Goal: Transaction & Acquisition: Purchase product/service

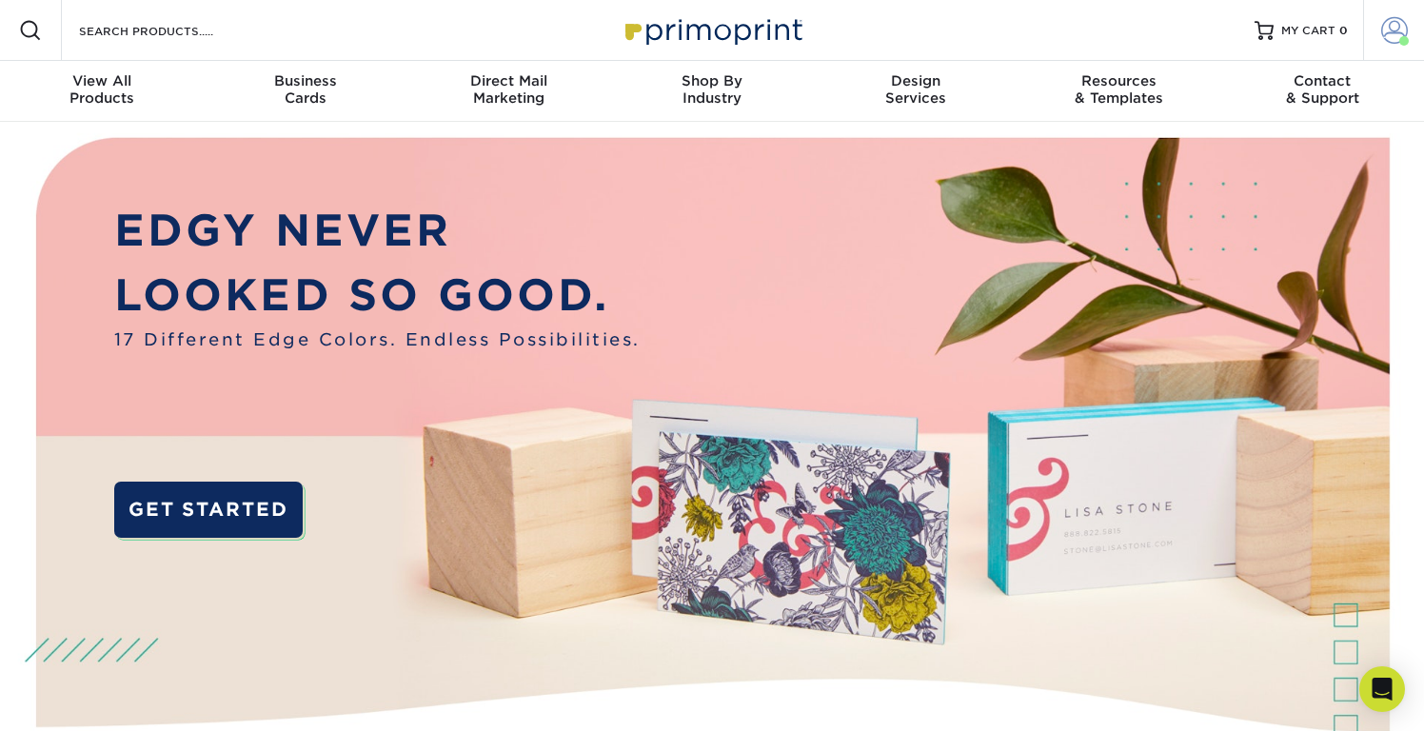
click at [1396, 33] on span at bounding box center [1395, 30] width 27 height 27
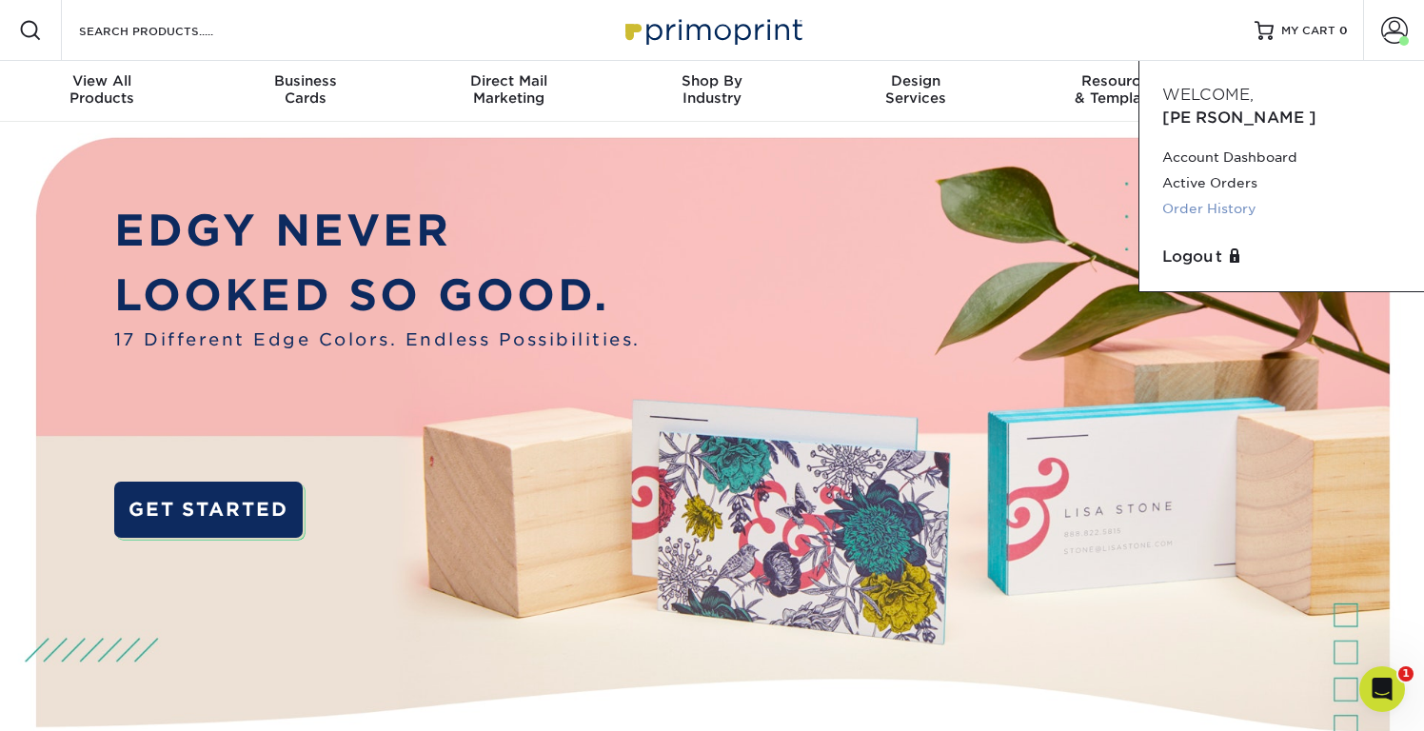
click at [1182, 196] on link "Order History" at bounding box center [1282, 209] width 239 height 26
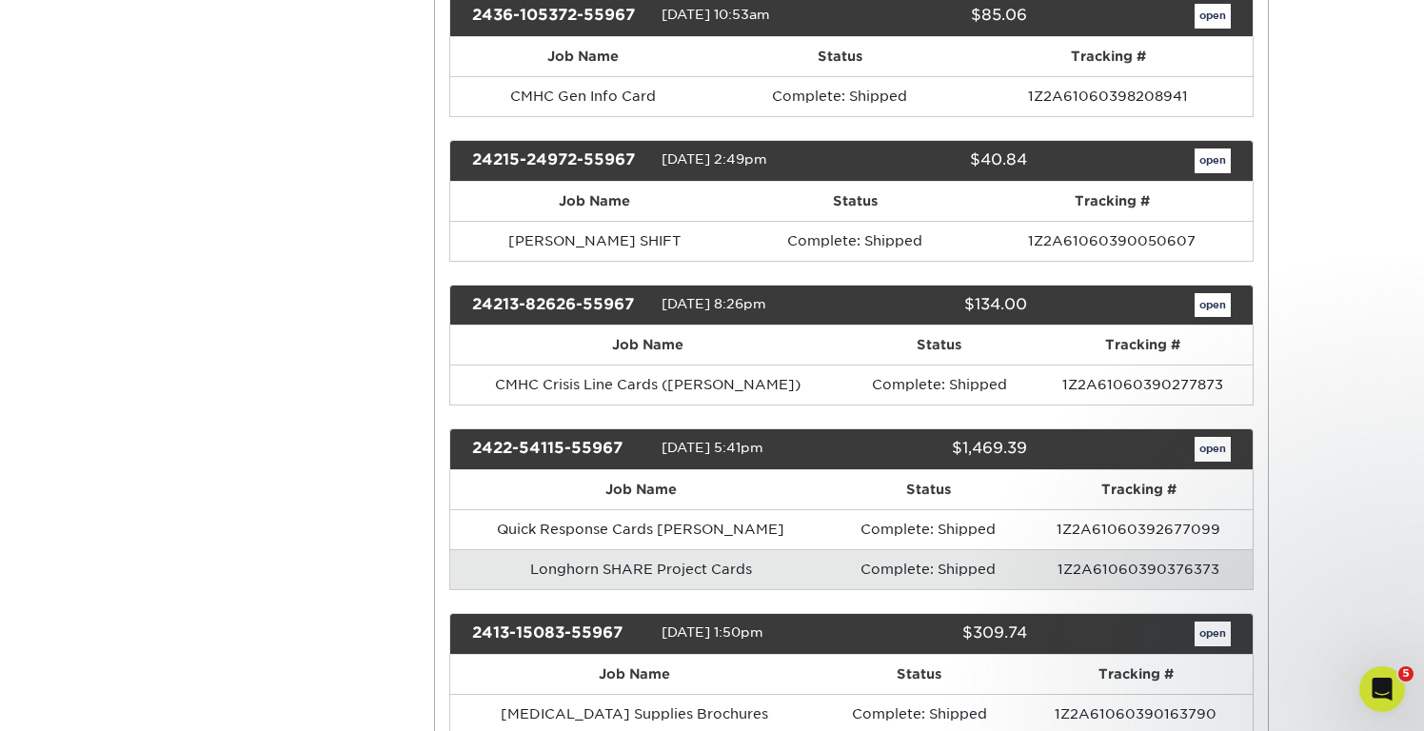
scroll to position [5617, 0]
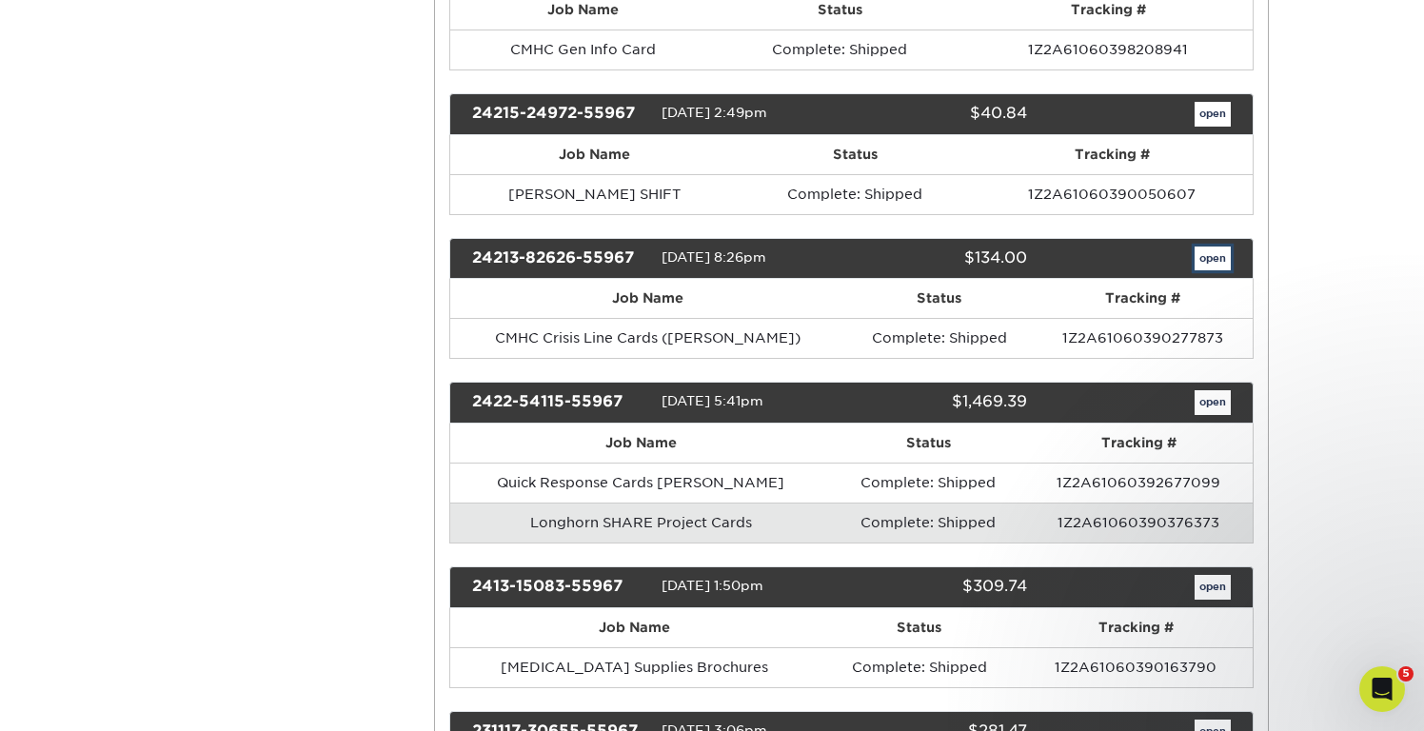
click at [1214, 252] on link "open" at bounding box center [1213, 259] width 36 height 25
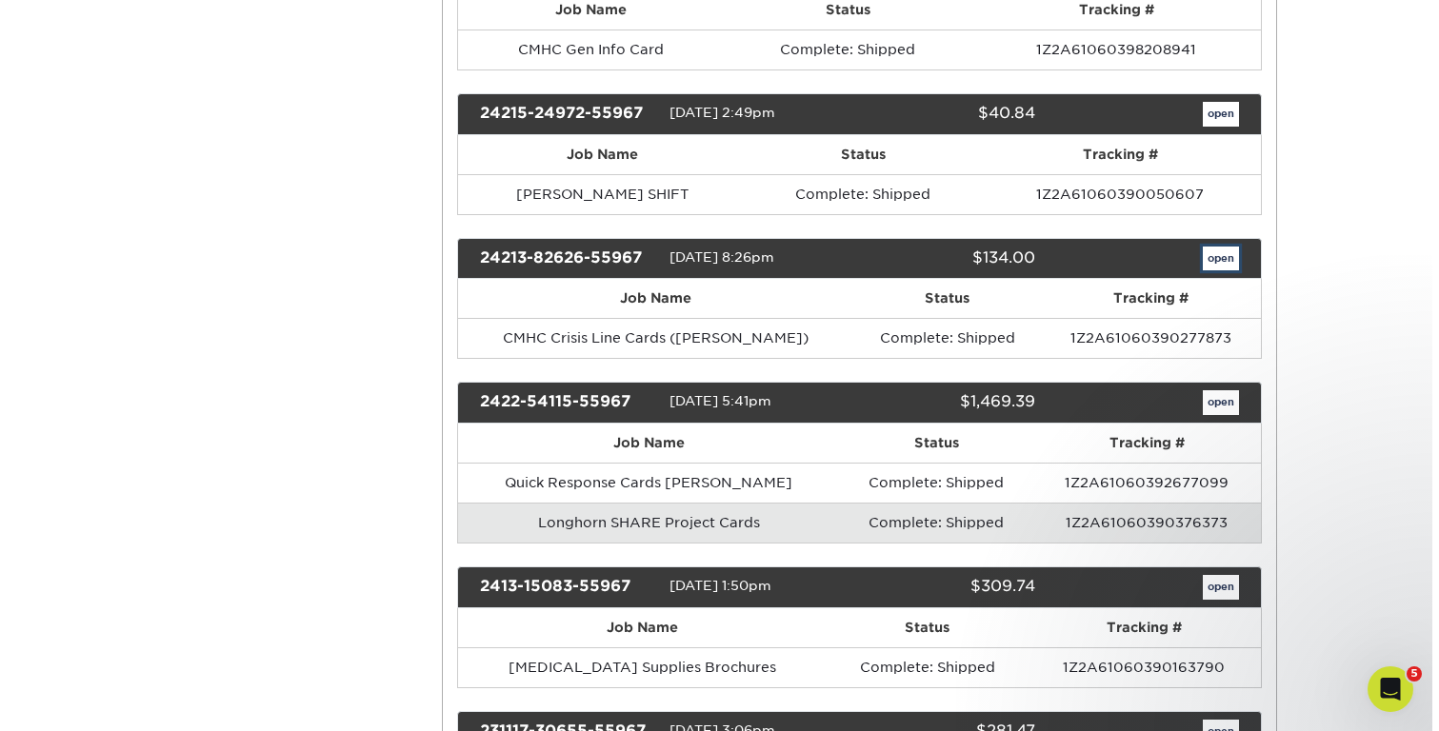
scroll to position [0, 0]
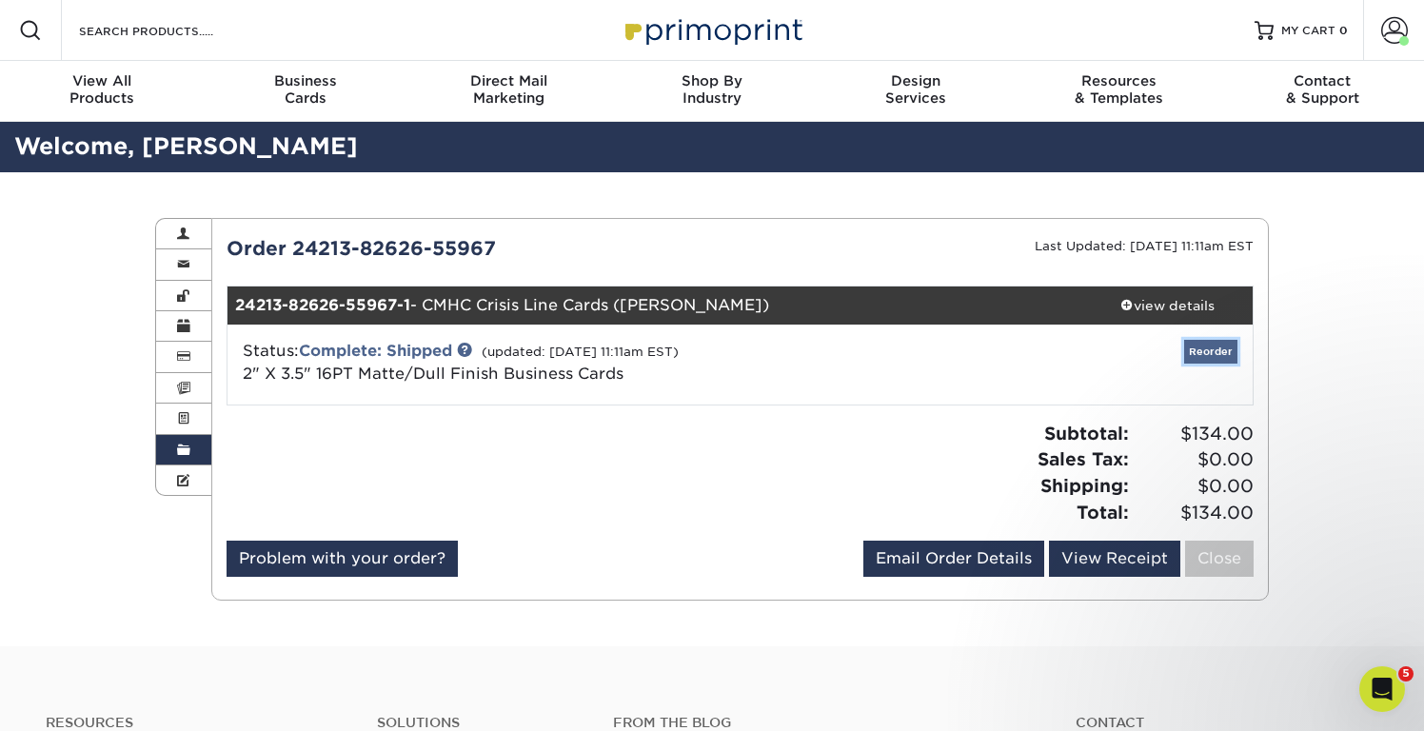
click at [1199, 342] on link "Reorder" at bounding box center [1210, 352] width 53 height 24
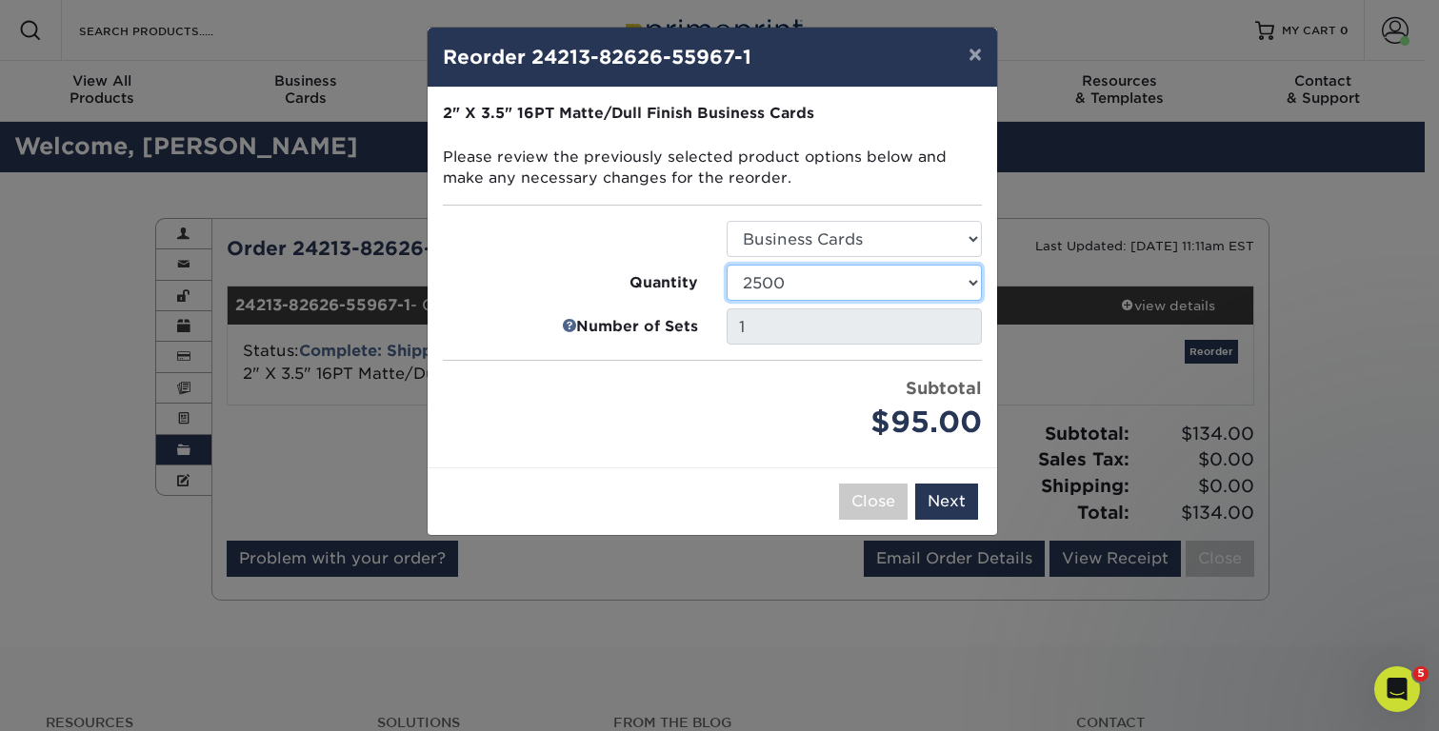
click at [913, 289] on select "100 250 500 1000 2500 5000 7500 10000 15000 20000 25000 30000 35000 40000 45000…" at bounding box center [853, 283] width 255 height 36
click at [726, 265] on select "100 250 500 1000 2500 5000 7500 10000 15000 20000 25000 30000 35000 40000 45000…" at bounding box center [853, 283] width 255 height 36
click at [962, 505] on button "Next" at bounding box center [946, 502] width 63 height 36
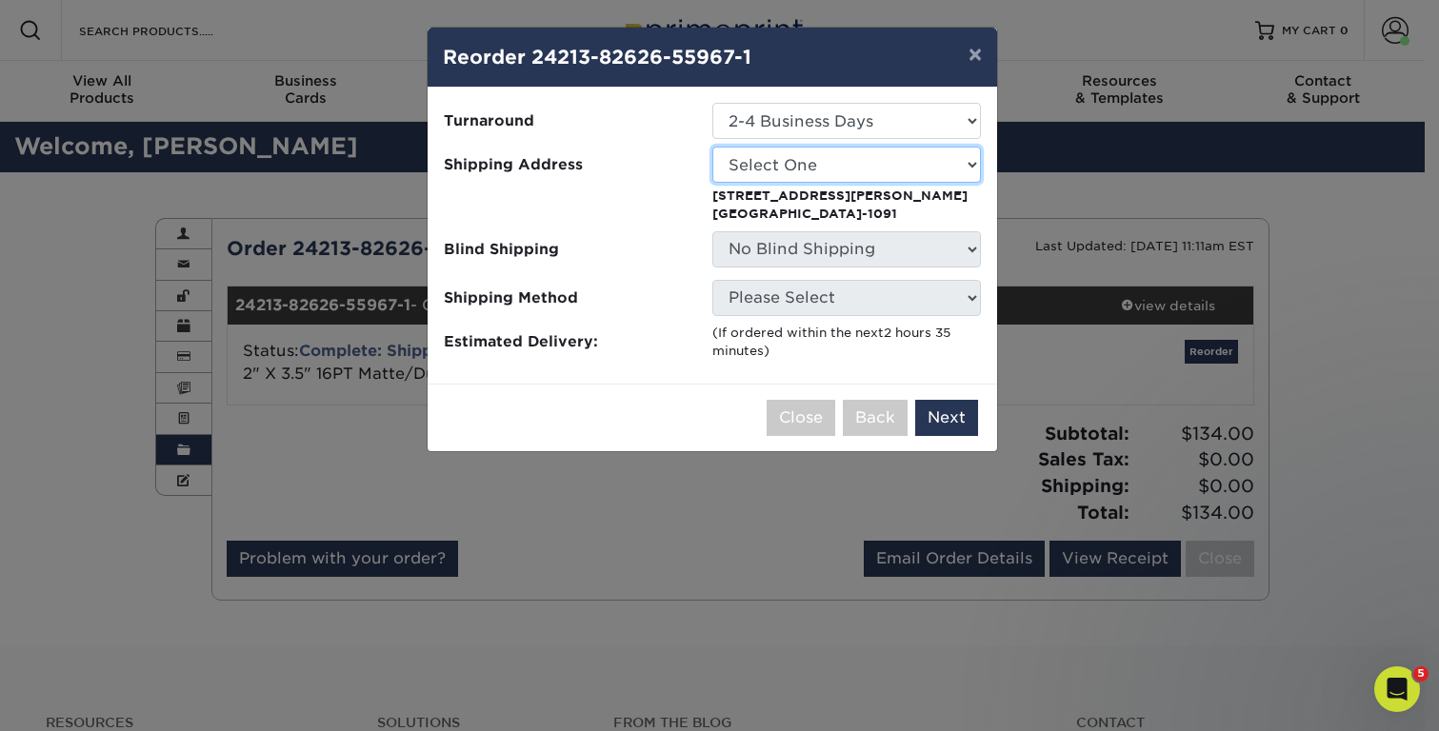
click at [803, 169] on select "Select One ERIN SSB - Materials Management SSB Ground Floor Student Services Bu…" at bounding box center [846, 165] width 268 height 36
select select "237885"
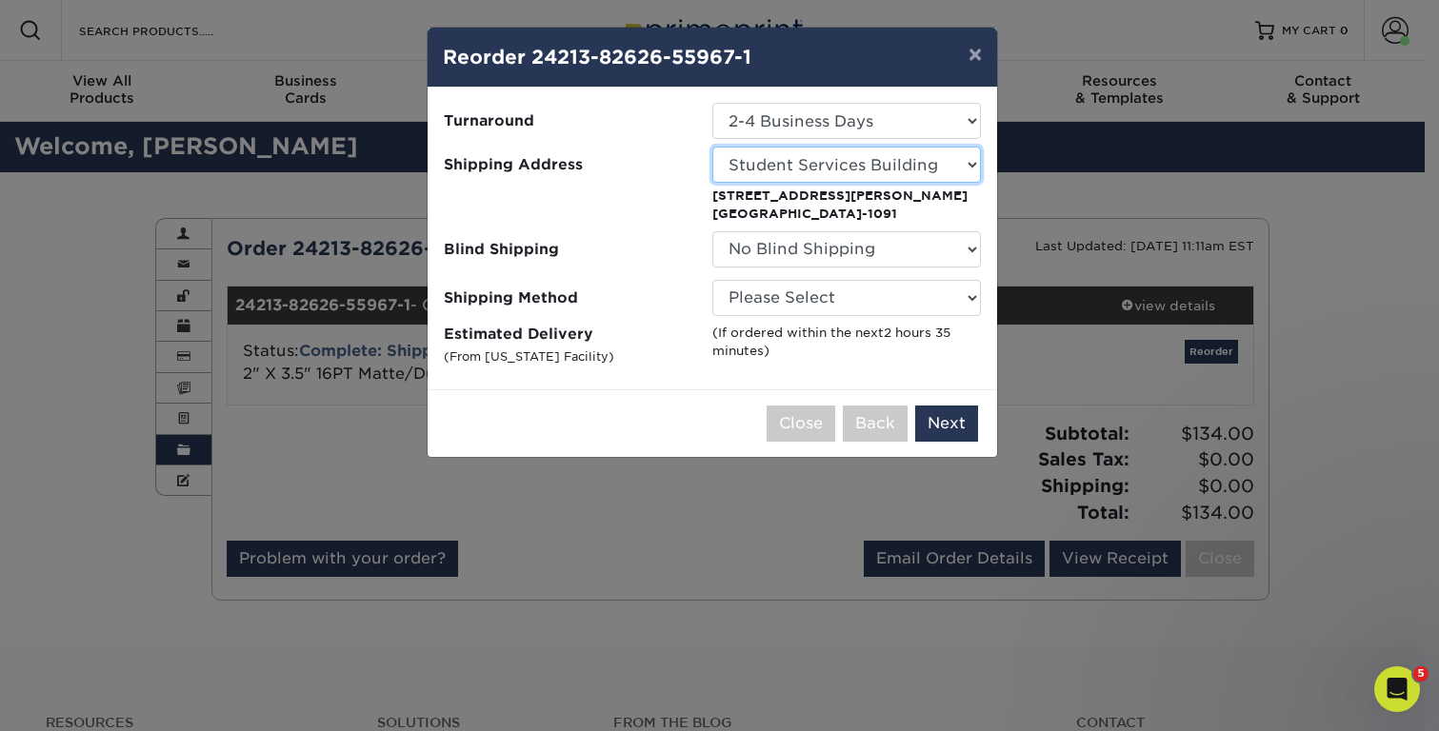
click at [761, 166] on select "Select One ERIN SSB - Materials Management SSB Ground Floor Student Services Bu…" at bounding box center [846, 165] width 268 height 36
click at [712, 147] on select "Select One ERIN SSB - Materials Management SSB Ground Floor Student Services Bu…" at bounding box center [846, 165] width 268 height 36
click at [771, 169] on select "Select One ERIN SSB - Materials Management SSB Ground Floor Student Services Bu…" at bounding box center [846, 165] width 268 height 36
click at [712, 147] on select "Select One ERIN SSB - Materials Management SSB Ground Floor Student Services Bu…" at bounding box center [846, 165] width 268 height 36
click at [949, 420] on button "Next" at bounding box center [946, 424] width 63 height 36
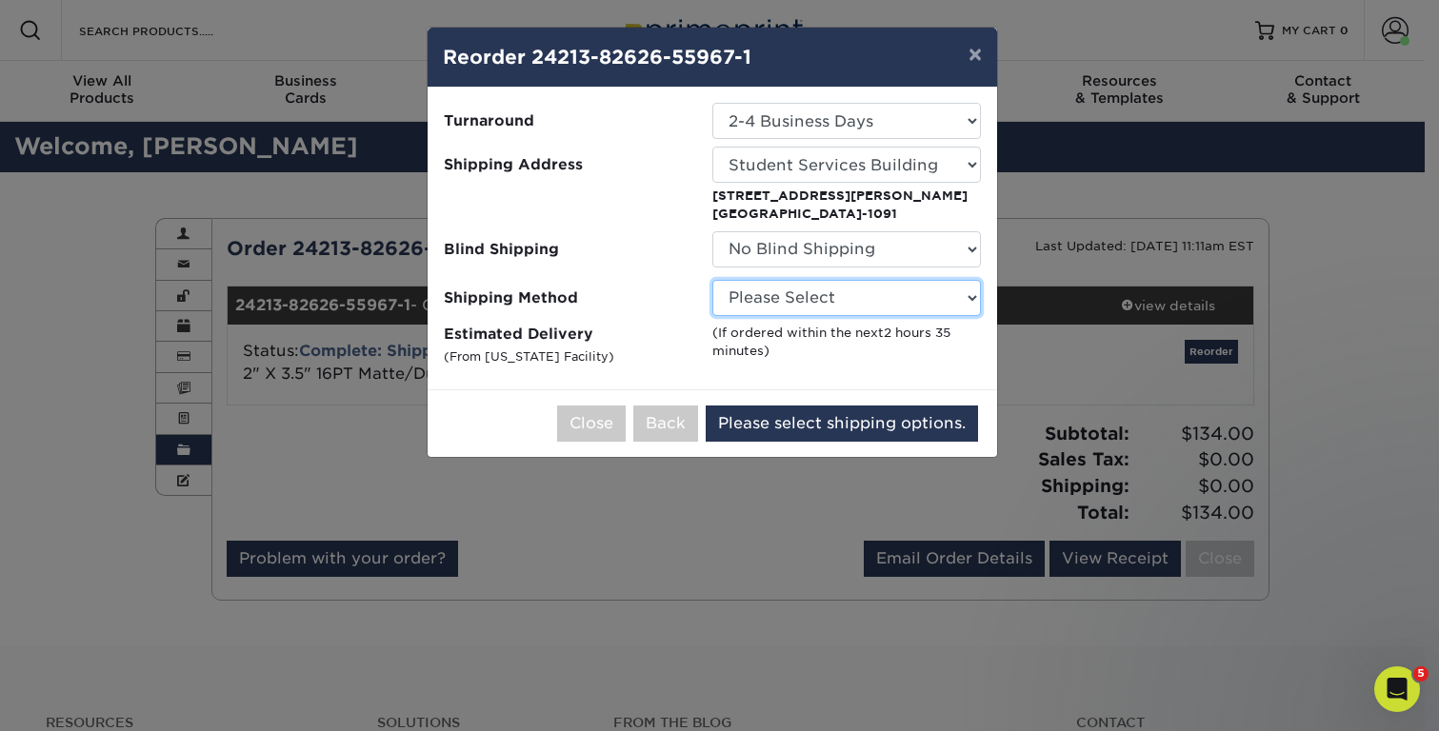
click at [815, 298] on select "Please Select Ground Shipping (+$11.20) 3 Day Shipping Service (+$15.39) 2 Day …" at bounding box center [846, 298] width 268 height 36
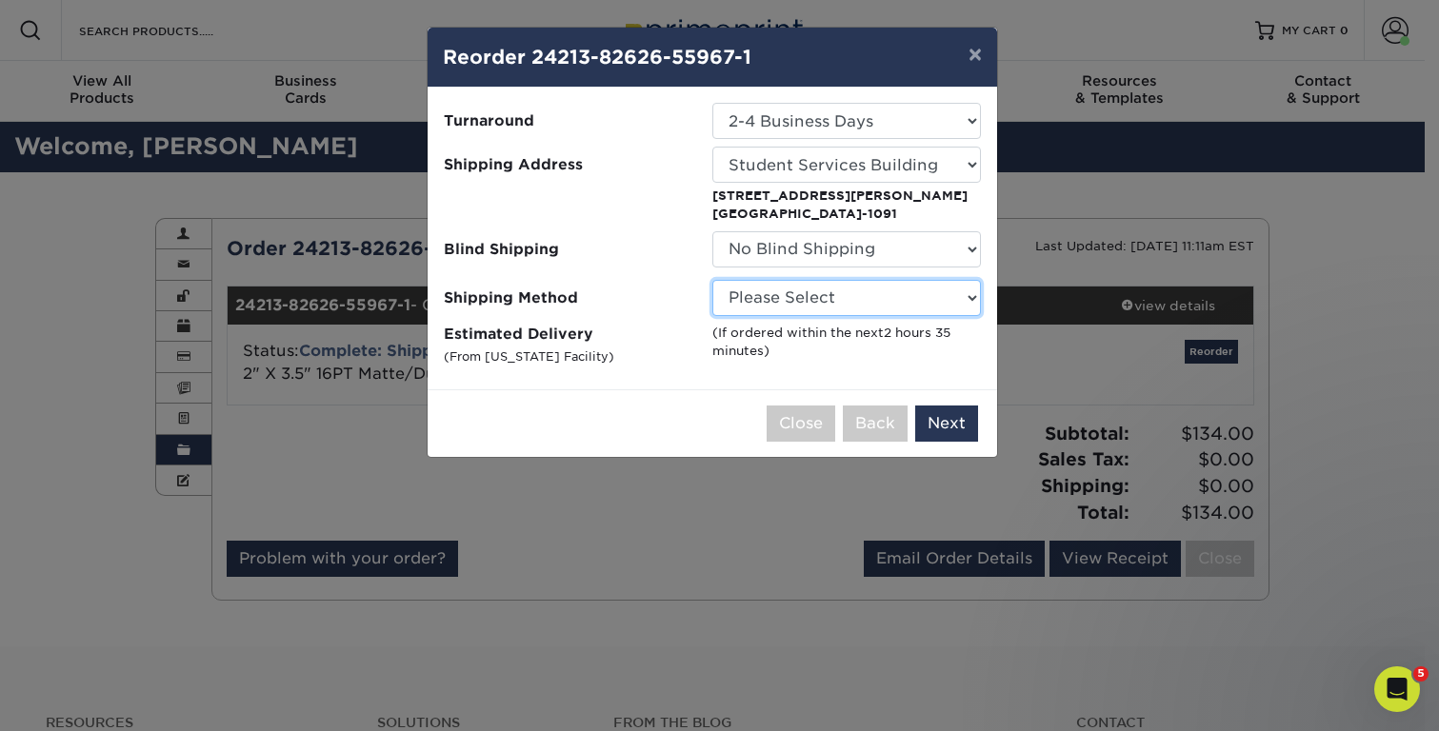
select select "03"
click at [712, 280] on select "Please Select Ground Shipping (+$11.20) 3 Day Shipping Service (+$15.39) 2 Day …" at bounding box center [846, 298] width 268 height 36
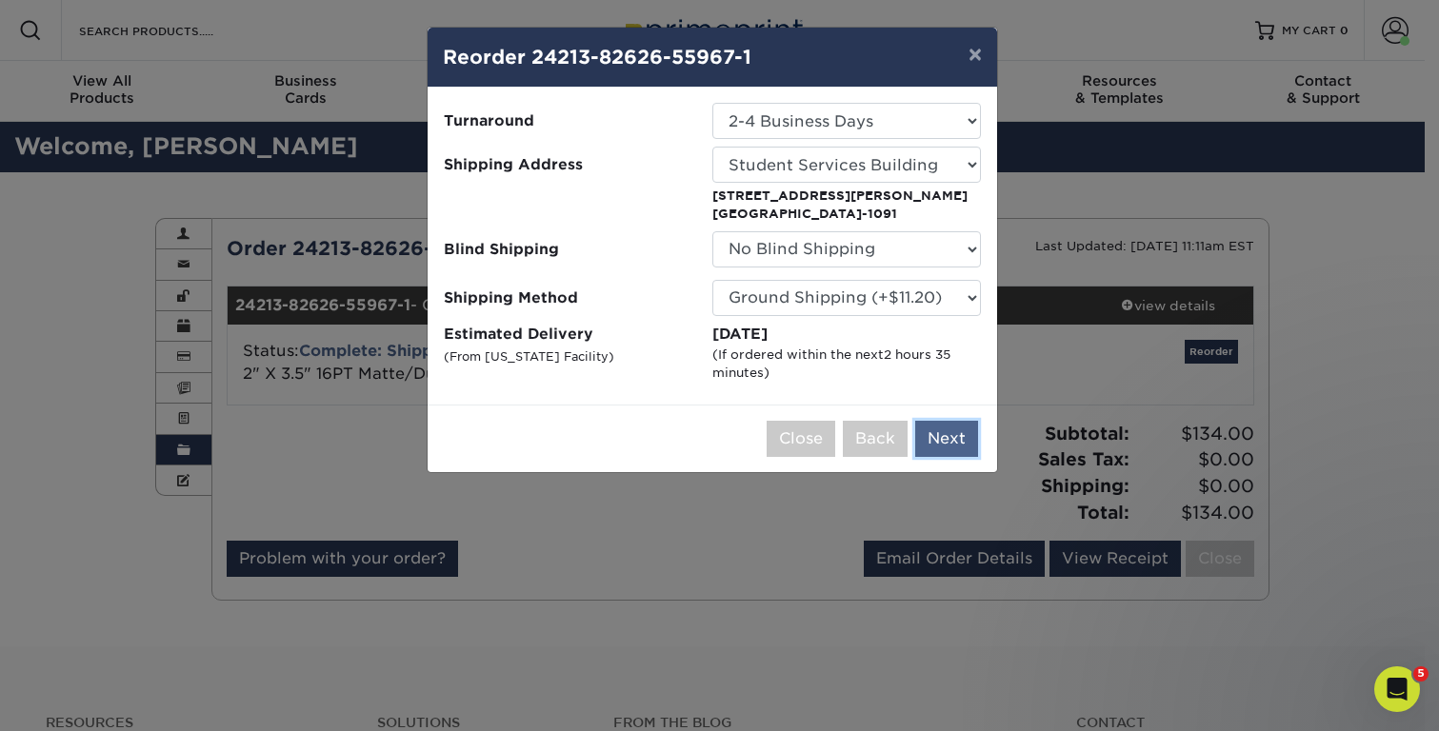
click at [944, 439] on button "Next" at bounding box center [946, 439] width 63 height 36
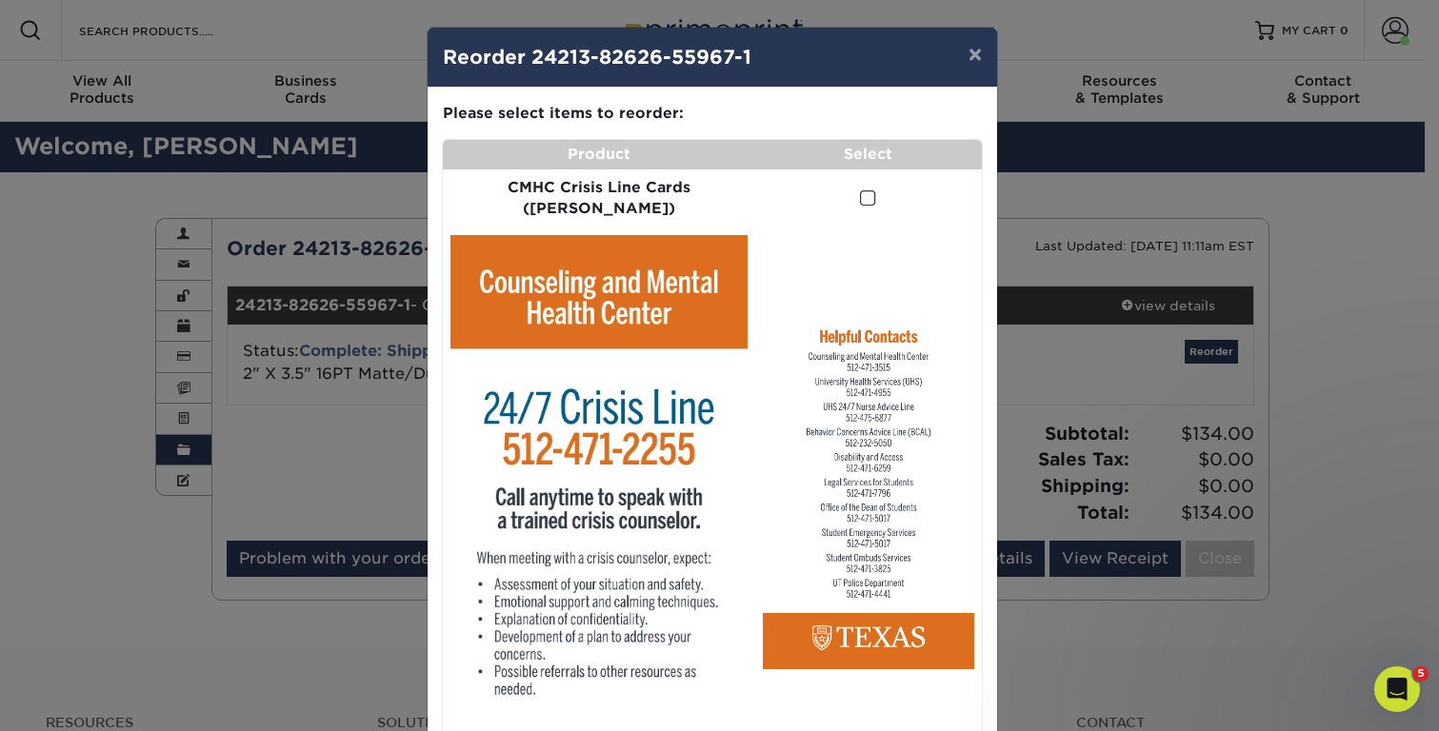
scroll to position [64, 0]
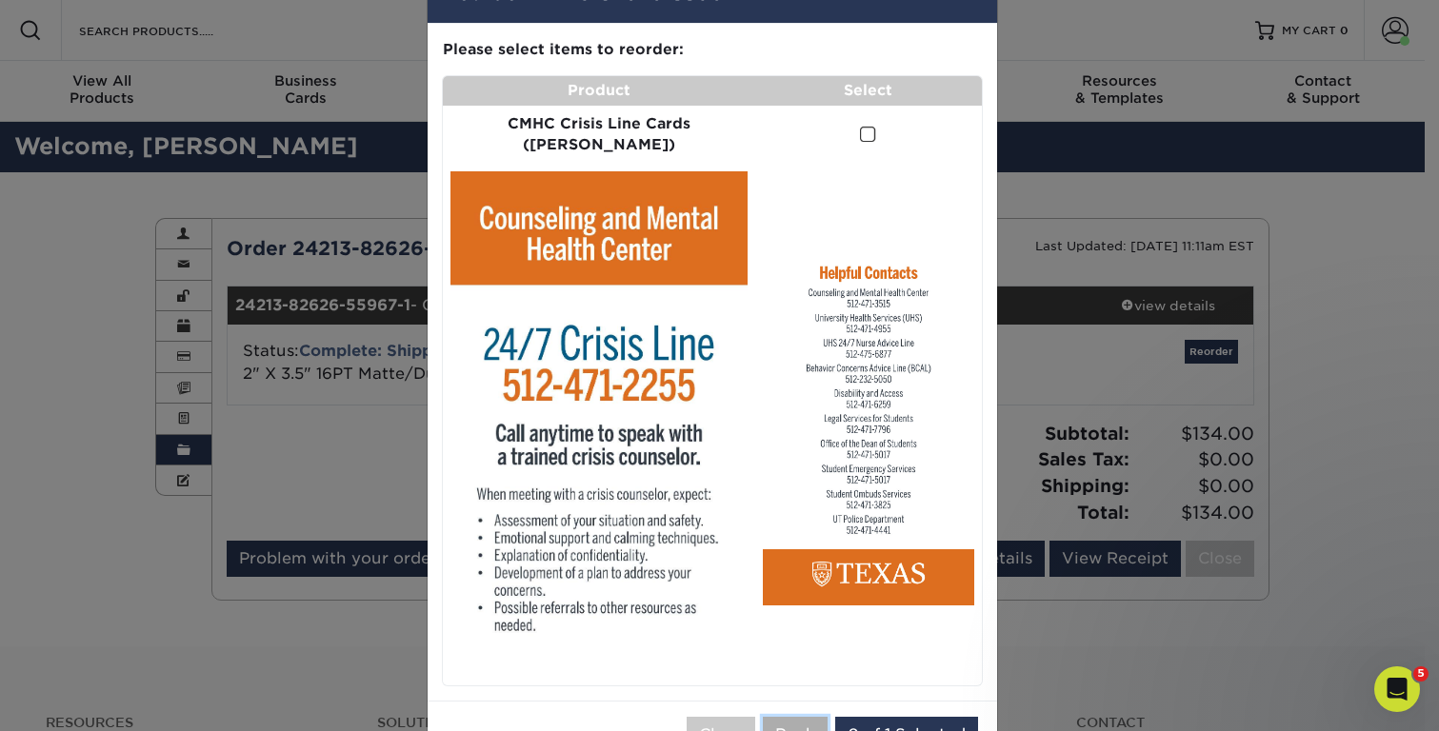
click at [777, 717] on button "Back" at bounding box center [795, 735] width 65 height 36
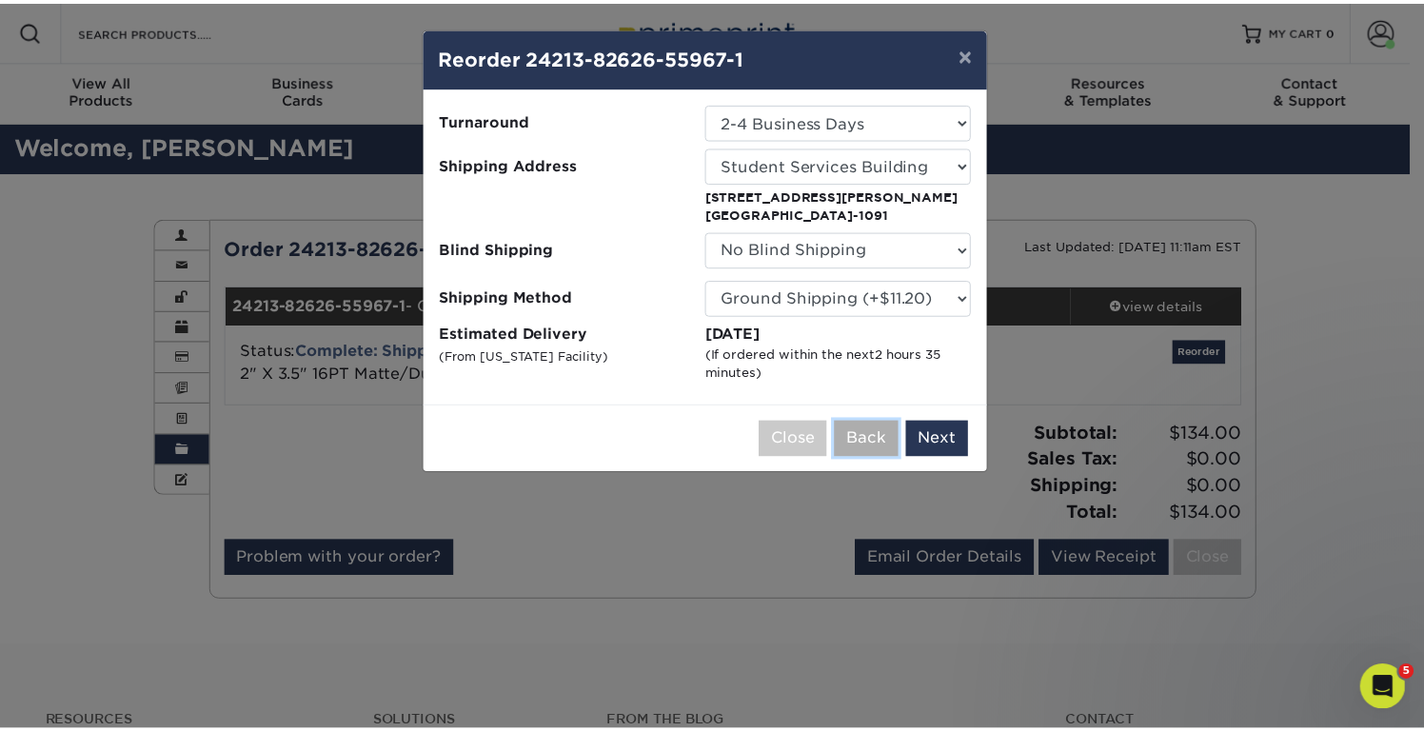
scroll to position [0, 0]
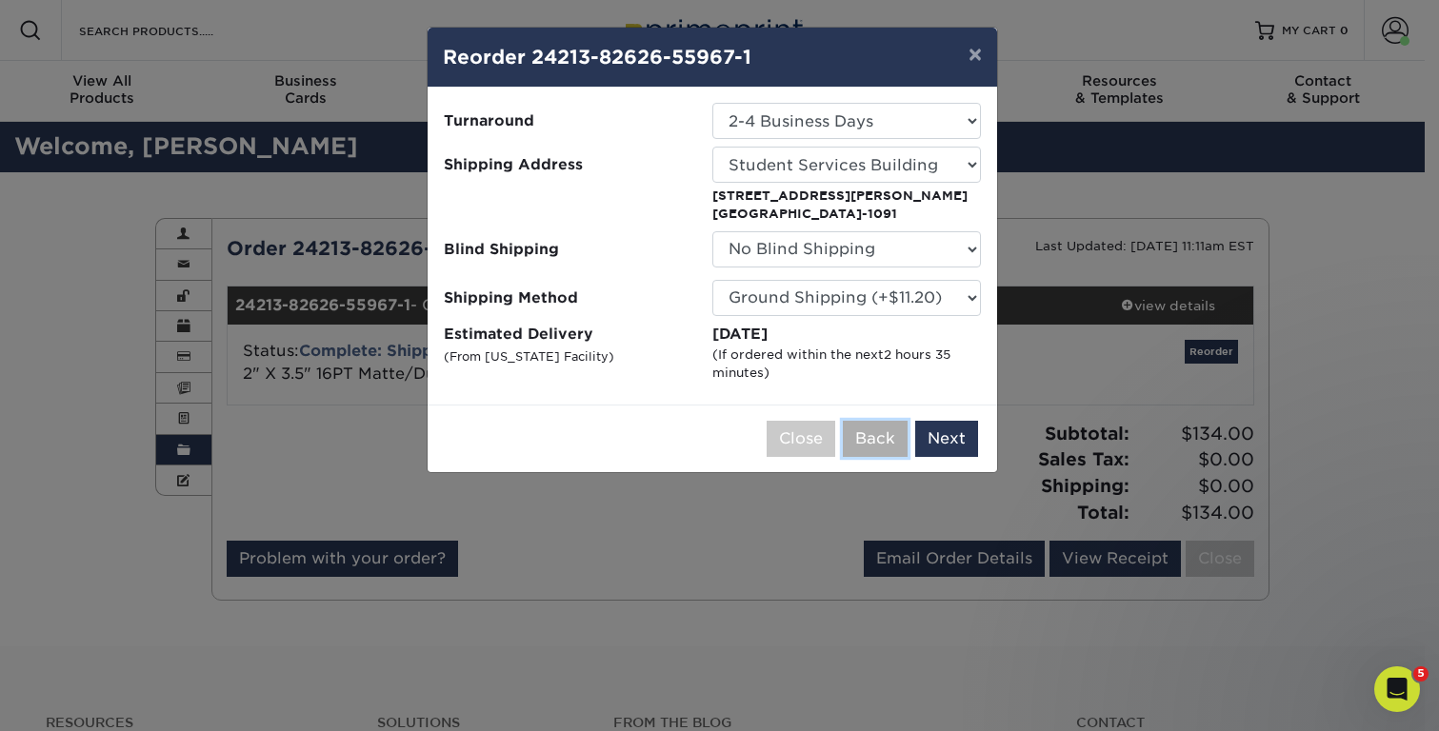
click at [855, 442] on button "Back" at bounding box center [875, 439] width 65 height 36
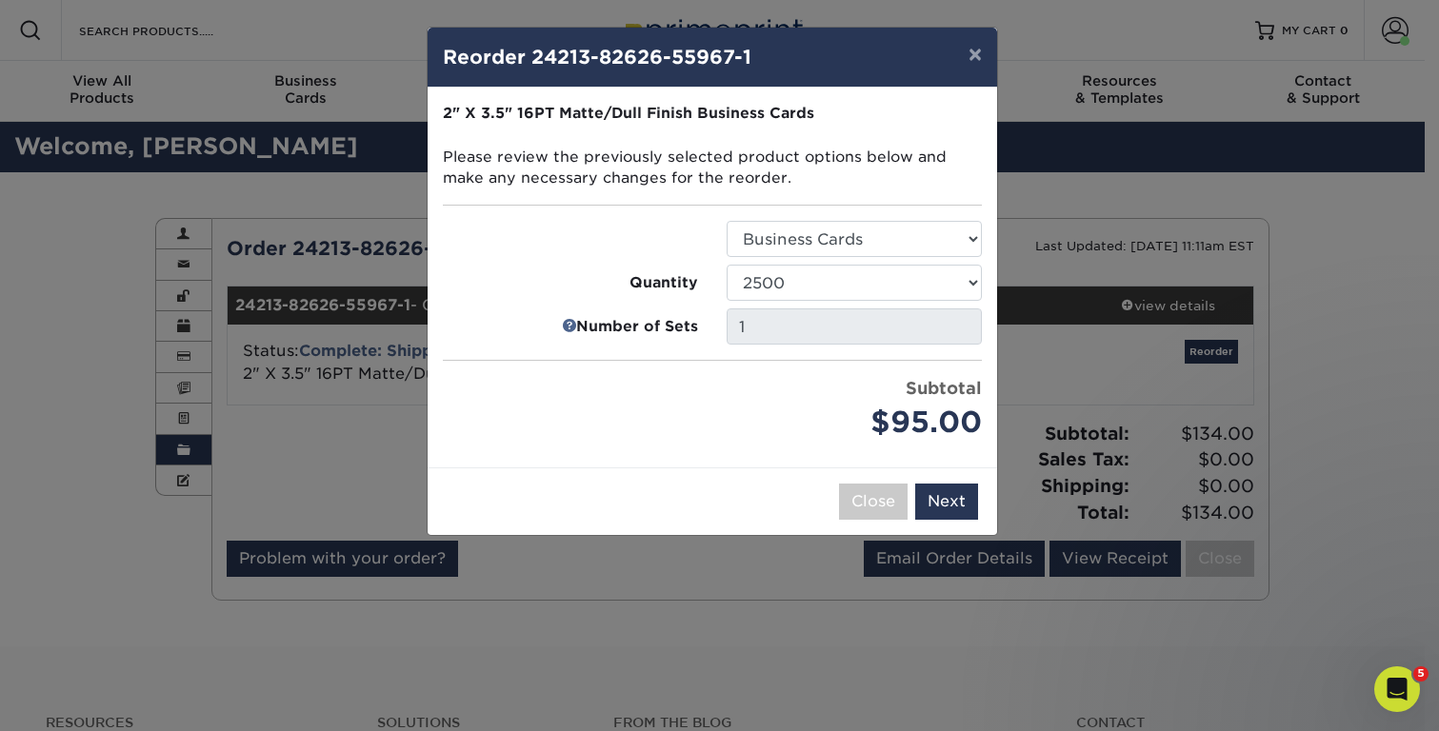
click at [1339, 310] on div "× Reorder 24213-82626-55967-1 Please select all options to continue. Only quant…" at bounding box center [719, 365] width 1439 height 731
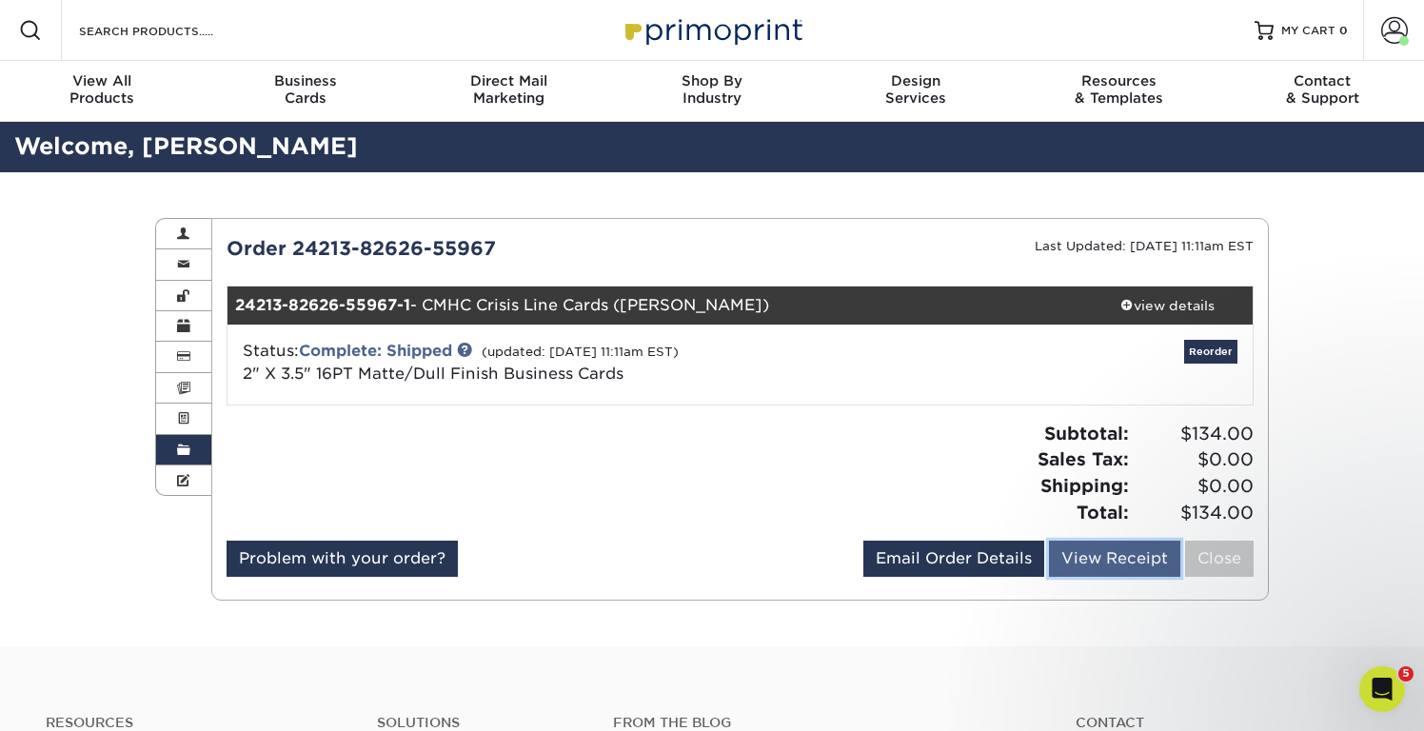
click at [1073, 557] on link "View Receipt" at bounding box center [1114, 559] width 131 height 36
